Goal: Task Accomplishment & Management: Manage account settings

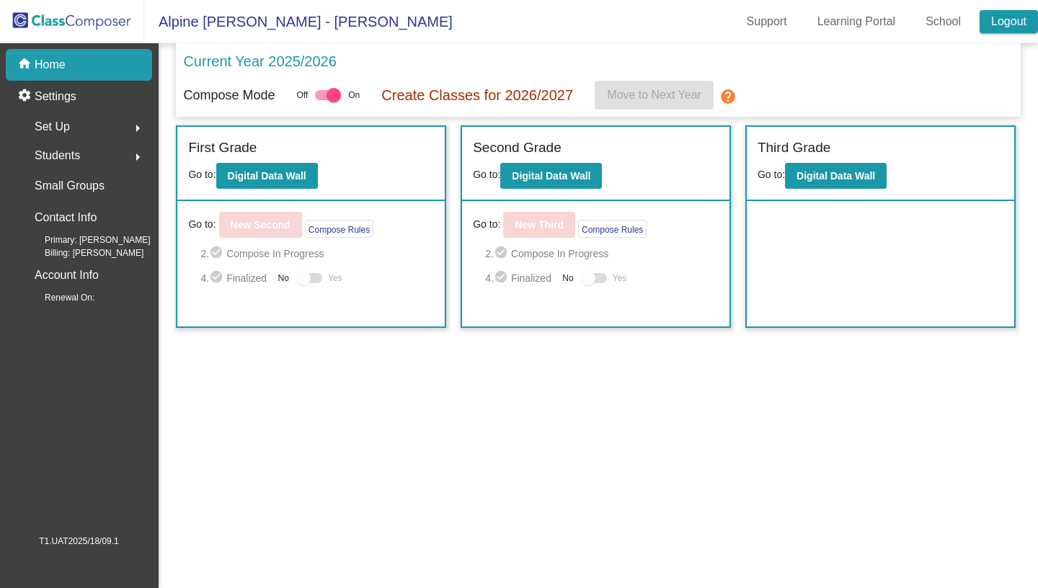
click at [1001, 30] on link "Logout" at bounding box center [1009, 21] width 58 height 23
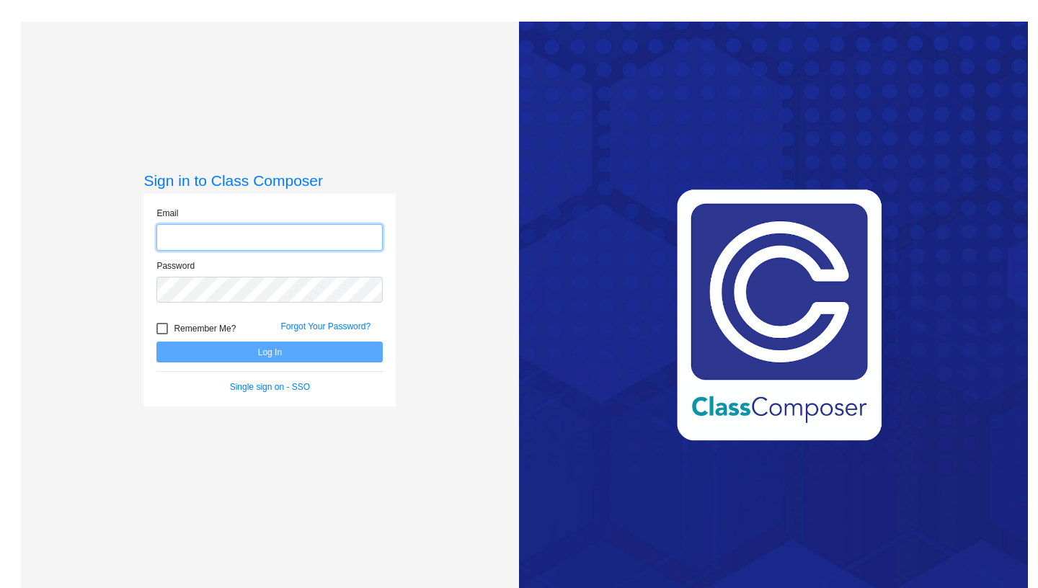
click at [286, 242] on input "email" at bounding box center [269, 237] width 226 height 27
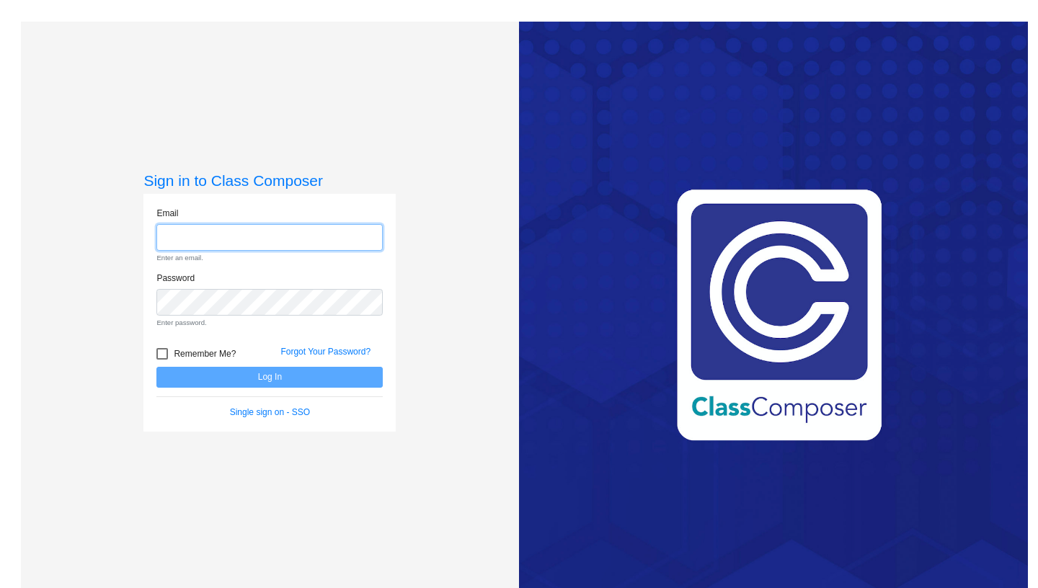
paste input "[EMAIL_ADDRESS][DOMAIN_NAME]"
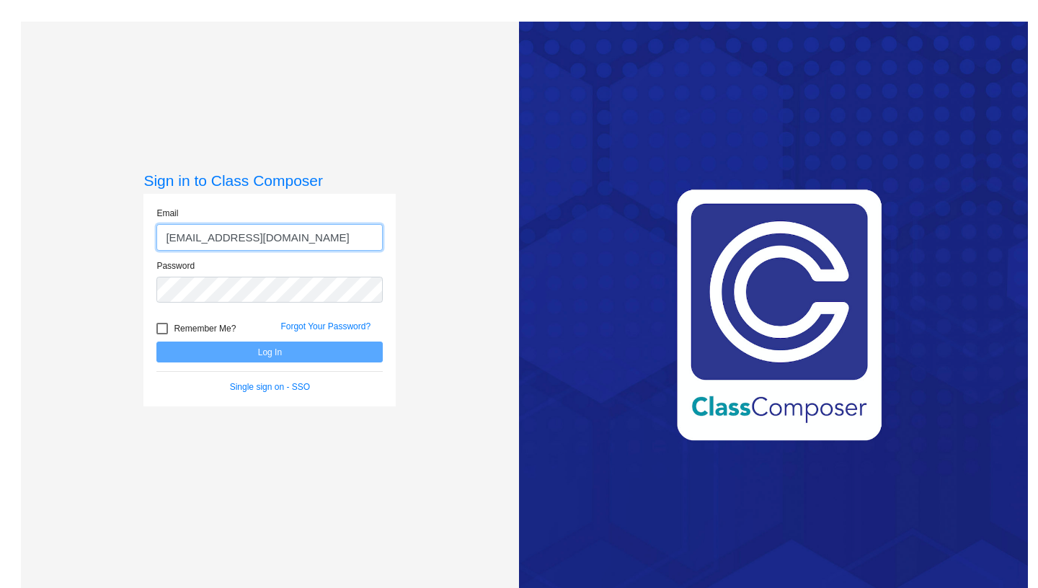
type input "[EMAIL_ADDRESS][DOMAIN_NAME]"
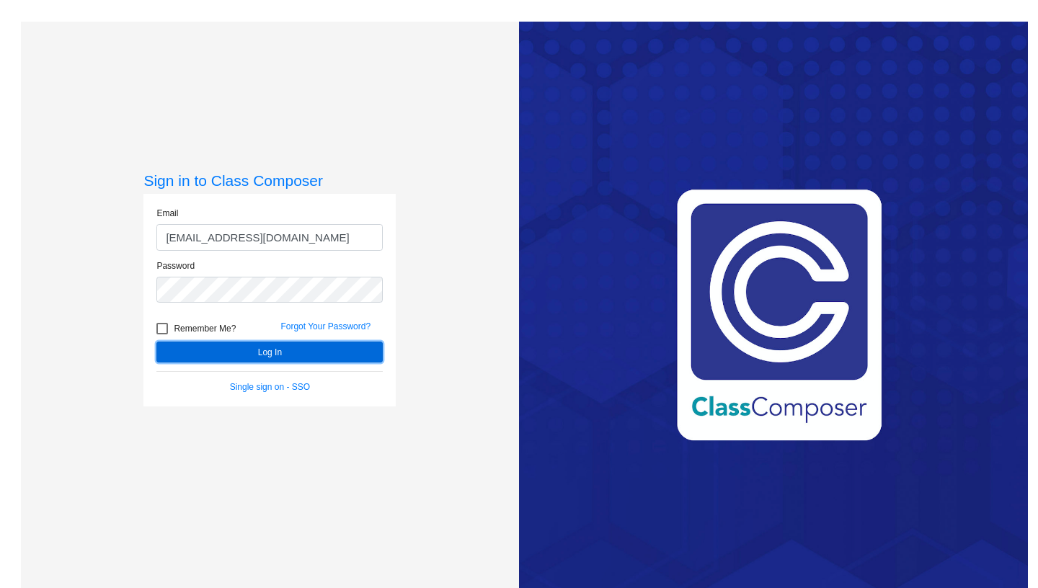
click at [317, 348] on button "Log In" at bounding box center [269, 352] width 226 height 21
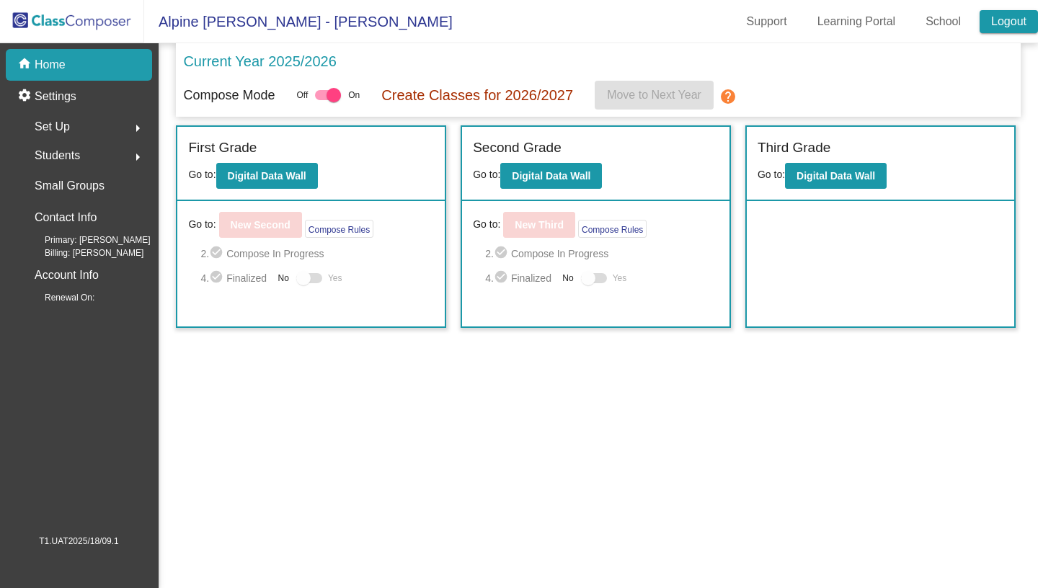
click at [1012, 12] on link "Logout" at bounding box center [1009, 21] width 58 height 23
